Goal: Check status

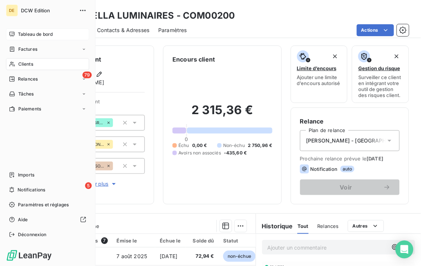
click at [35, 31] on span "Tableau de bord" at bounding box center [35, 34] width 35 height 7
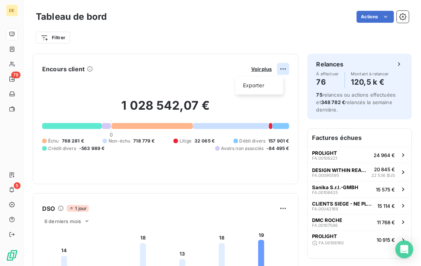
click at [276, 66] on html "DE 79 5 Tableau de bord Actions Filtrer Encours client Voir plus Exporter 1 028…" at bounding box center [210, 133] width 421 height 266
click at [251, 69] on html "DE 79 5 Tableau de bord Actions Filtrer Encours client Voir plus 1 028 542,07 €…" at bounding box center [210, 133] width 421 height 266
click at [251, 69] on span "Voir plus" at bounding box center [261, 69] width 21 height 6
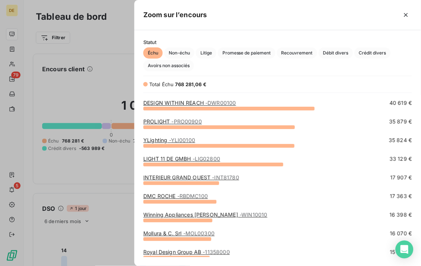
scroll to position [17, 0]
click at [156, 118] on link "PROLIGHT - PRO00900" at bounding box center [172, 121] width 59 height 6
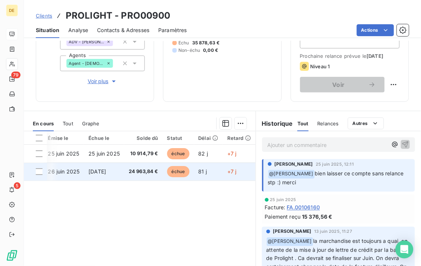
scroll to position [0, 72]
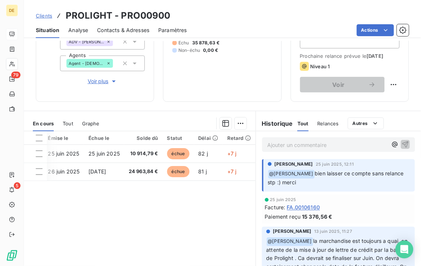
click at [240, 24] on div "Situation Analyse Contacts & Adresses Paramètres Actions" at bounding box center [222, 30] width 397 height 16
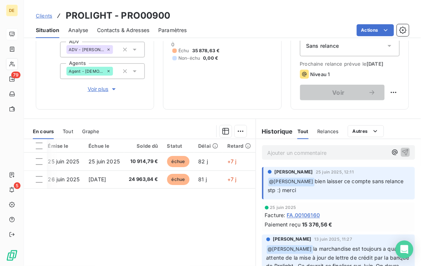
scroll to position [0, 0]
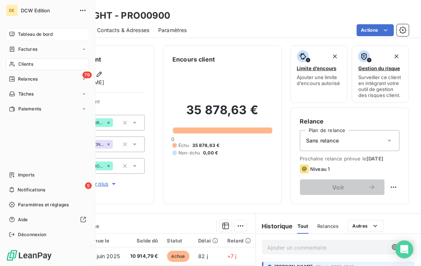
click at [25, 34] on span "Tableau de bord" at bounding box center [35, 34] width 35 height 7
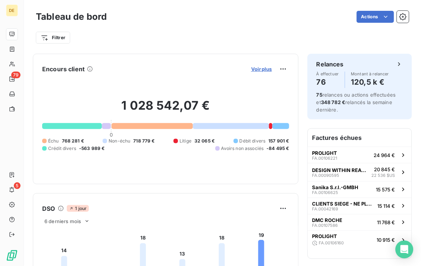
click at [259, 69] on span "Voir plus" at bounding box center [261, 69] width 21 height 6
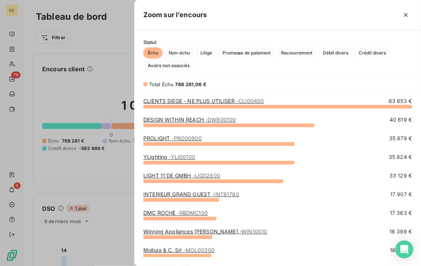
scroll to position [154, 280]
click at [96, 81] on div at bounding box center [210, 133] width 421 height 266
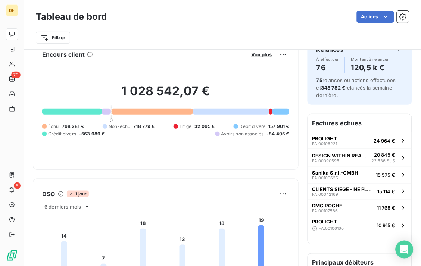
scroll to position [0, 0]
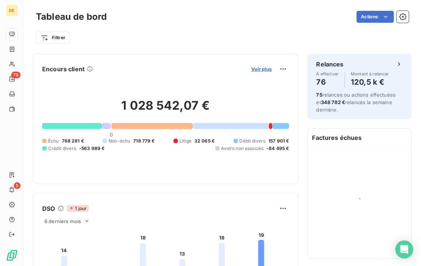
click at [260, 69] on span "Voir plus" at bounding box center [261, 69] width 21 height 6
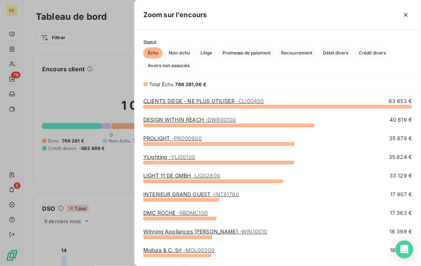
scroll to position [154, 280]
click at [163, 179] on div "LIGHT 11 DE GMBH - LIG02800" at bounding box center [181, 175] width 77 height 7
click at [162, 176] on link "LIGHT 11 DE GMBH - LIG02800" at bounding box center [181, 176] width 77 height 6
